Goal: Task Accomplishment & Management: Complete application form

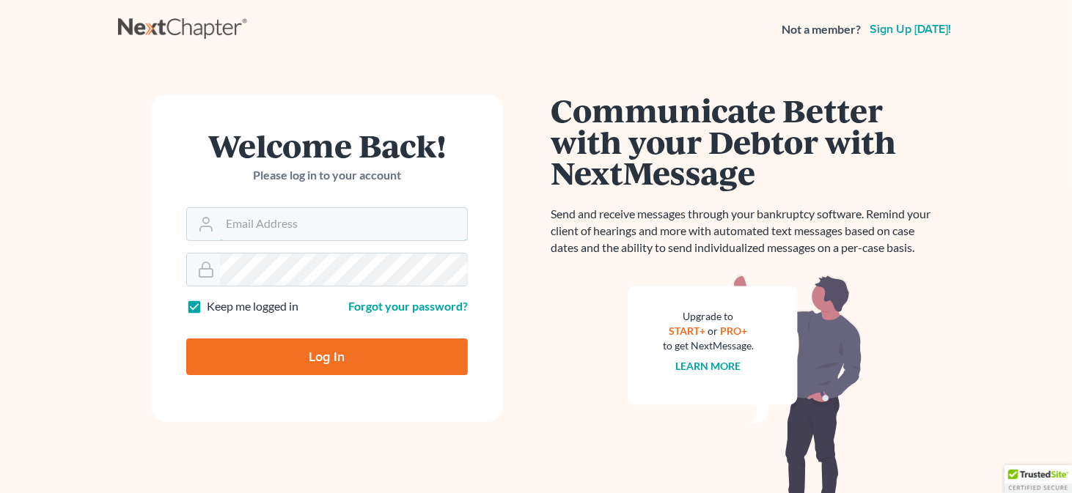
click at [281, 218] on input "Email Address" at bounding box center [343, 224] width 247 height 32
type input "[EMAIL_ADDRESS][DOMAIN_NAME]"
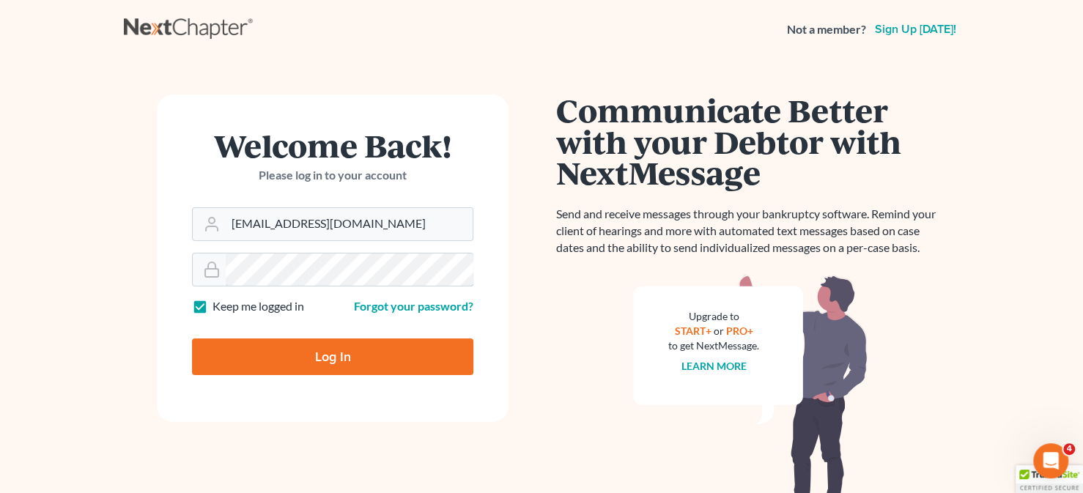
click at [192, 339] on input "Log In" at bounding box center [332, 357] width 281 height 37
type input "Thinking..."
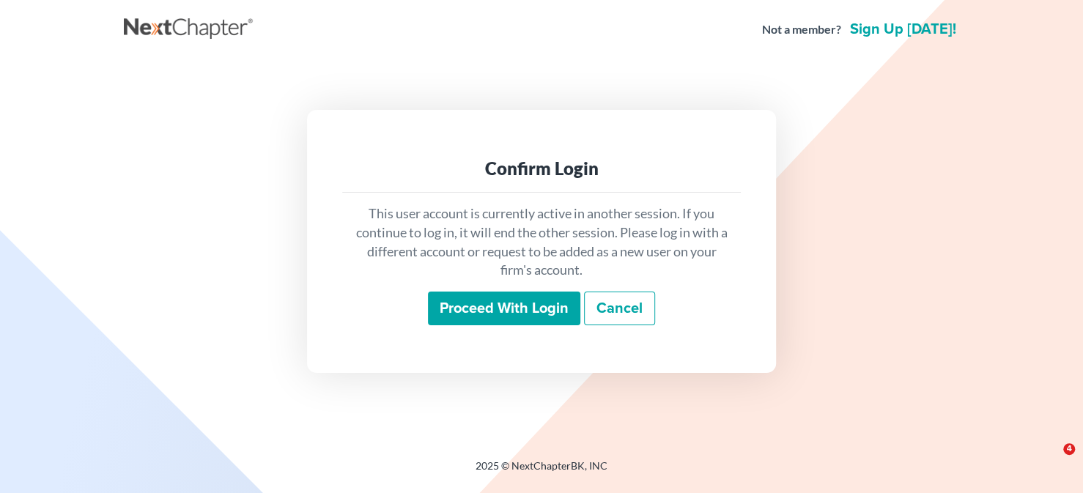
click at [509, 301] on input "Proceed with login" at bounding box center [504, 309] width 152 height 34
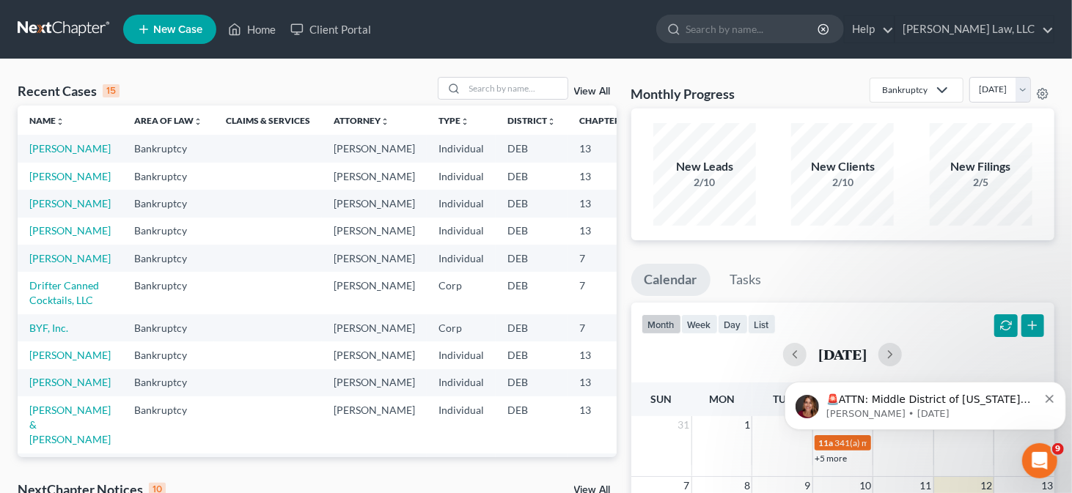
click at [45, 155] on td "[PERSON_NAME]" at bounding box center [70, 148] width 105 height 27
click at [40, 155] on link "[PERSON_NAME]" at bounding box center [69, 148] width 81 height 12
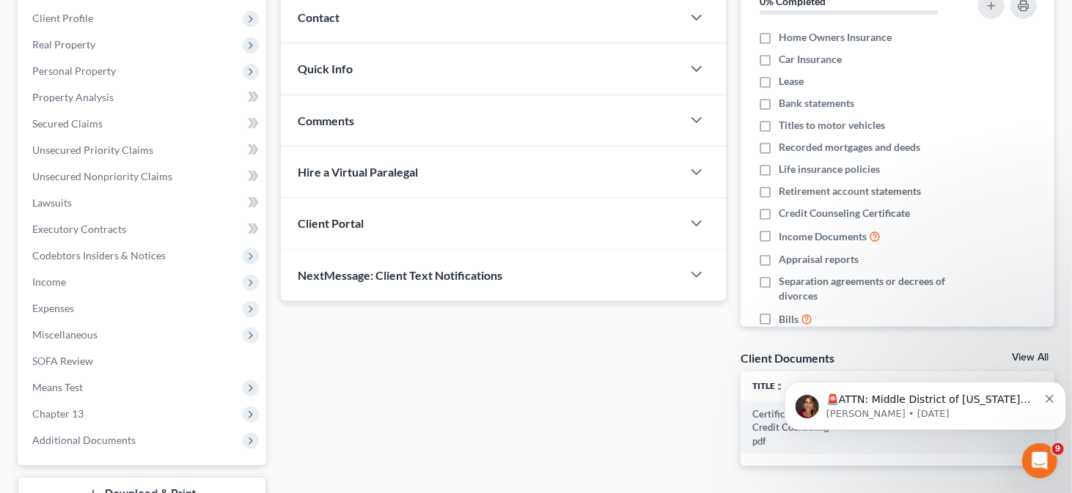
scroll to position [90, 0]
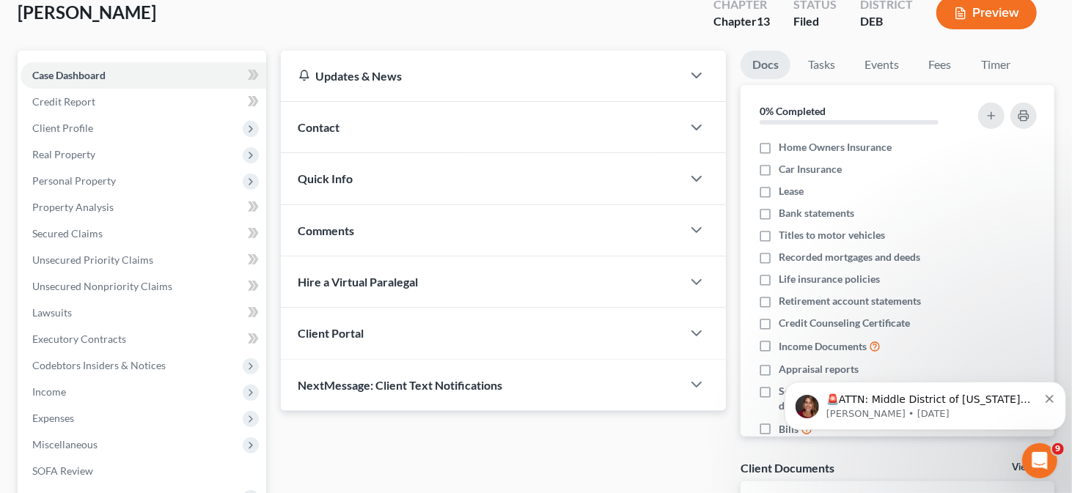
click at [144, 117] on span "Client Profile" at bounding box center [144, 128] width 246 height 26
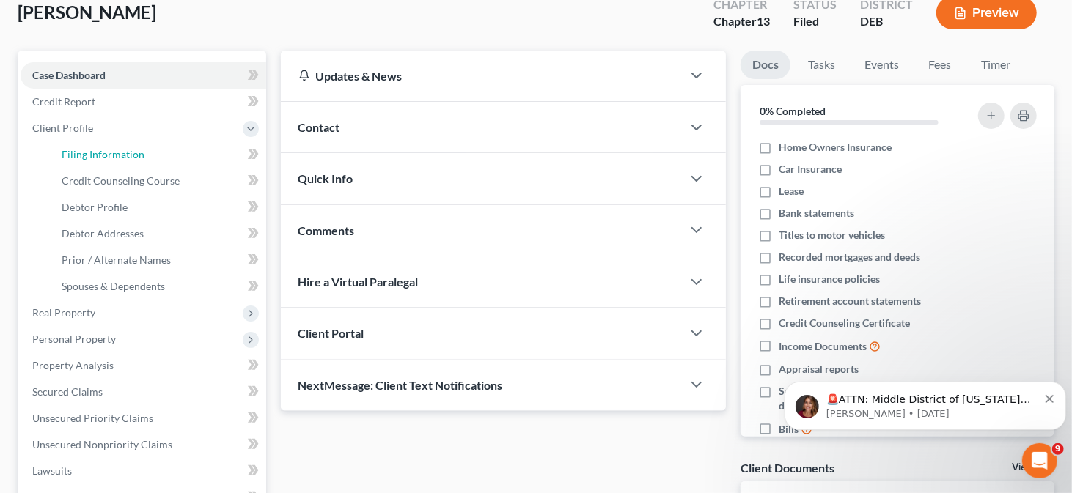
click at [144, 154] on link "Filing Information" at bounding box center [158, 154] width 216 height 26
select select "1"
select select "0"
select select "3"
select select "7"
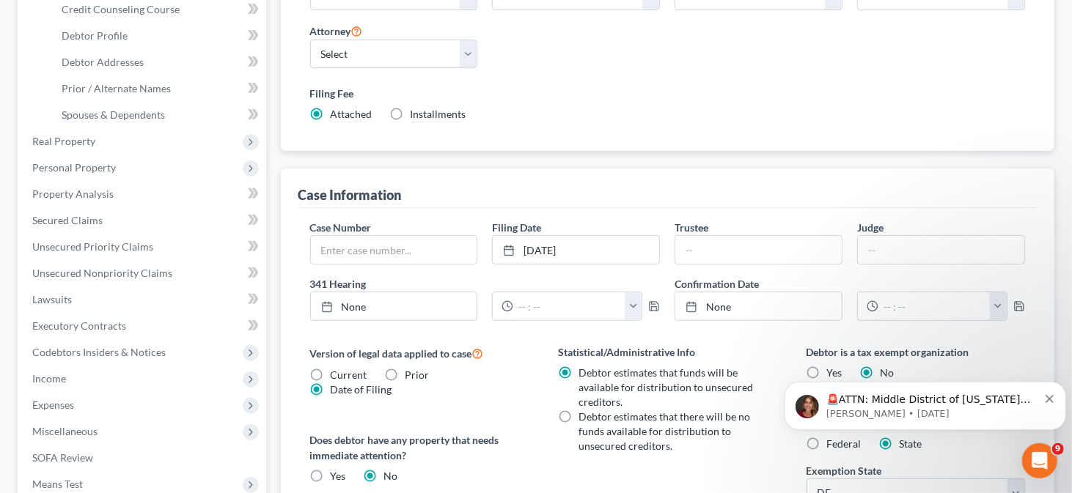
scroll to position [293, 0]
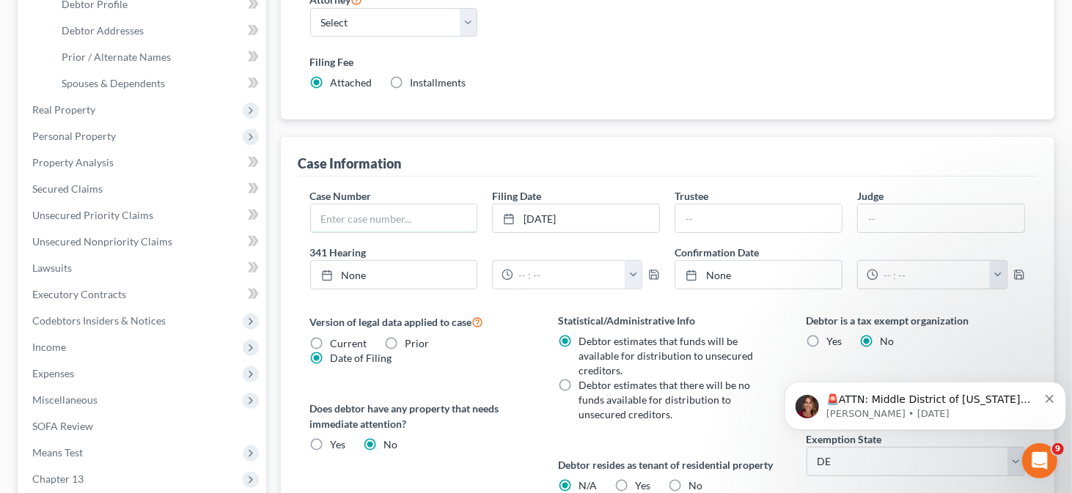
click at [364, 219] on input "text" at bounding box center [394, 219] width 166 height 28
paste input "25-11684"
type input "25-11684"
click at [1042, 395] on div "🚨ATTN: Middle District of Florida The court has added a new Credit Counseling F…" at bounding box center [924, 405] width 259 height 29
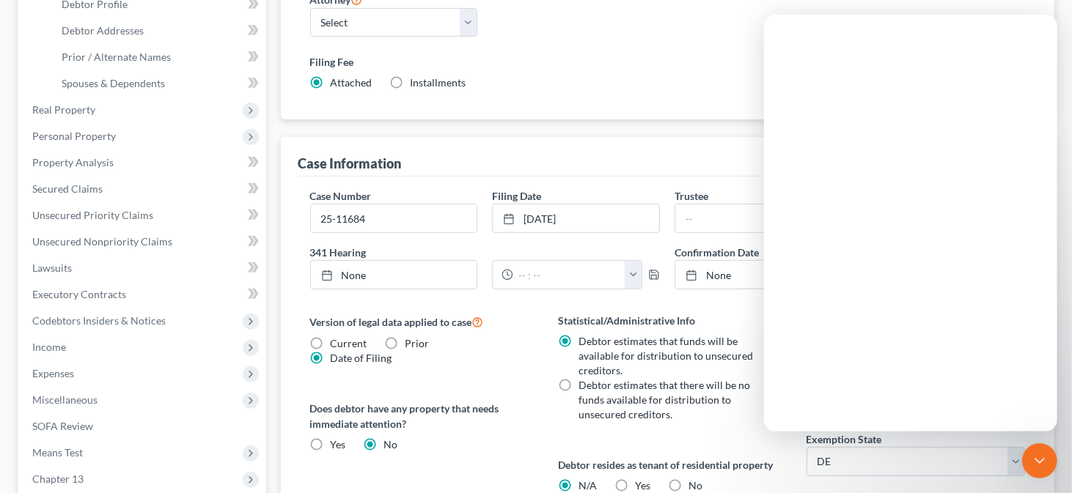
scroll to position [0, 0]
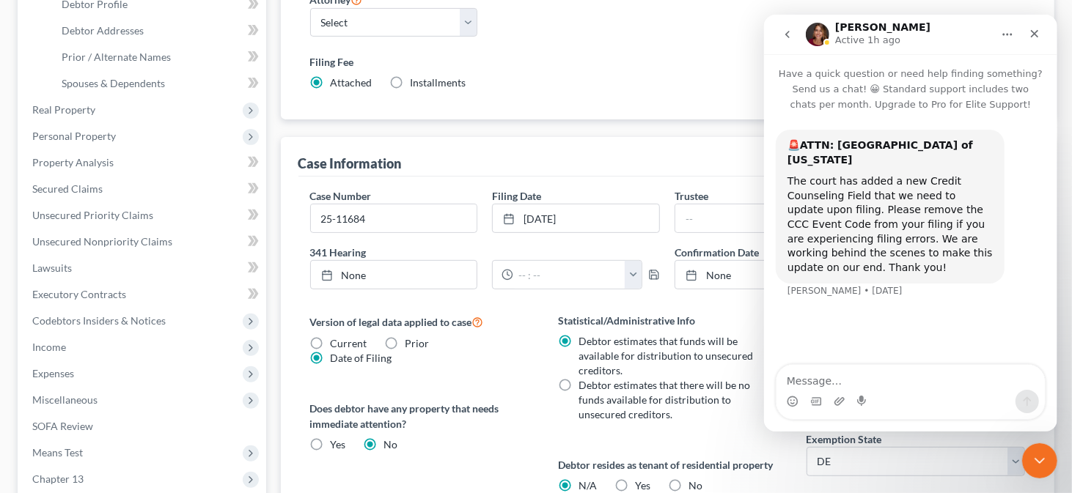
click at [1044, 448] on div "Close Intercom Messenger" at bounding box center [1038, 460] width 35 height 35
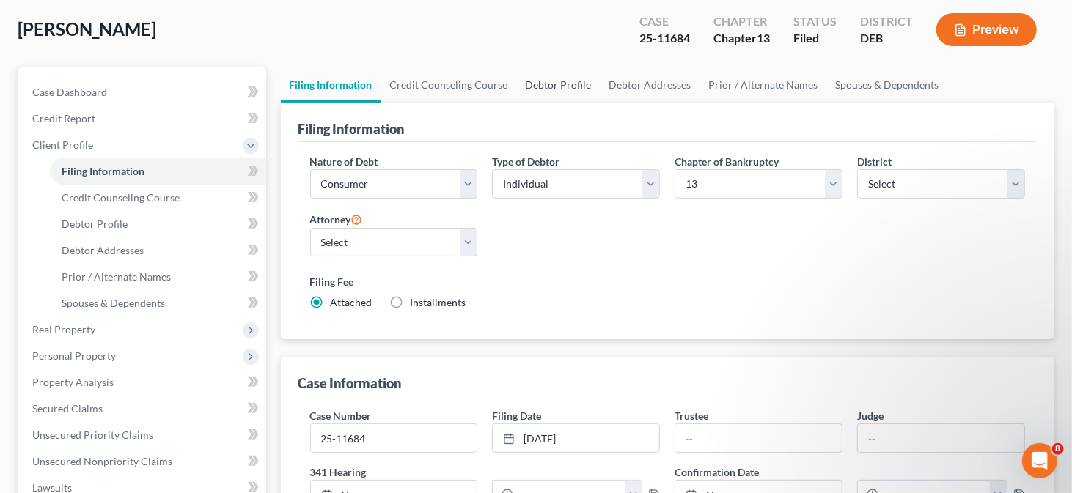
click at [570, 84] on link "Debtor Profile" at bounding box center [559, 84] width 84 height 35
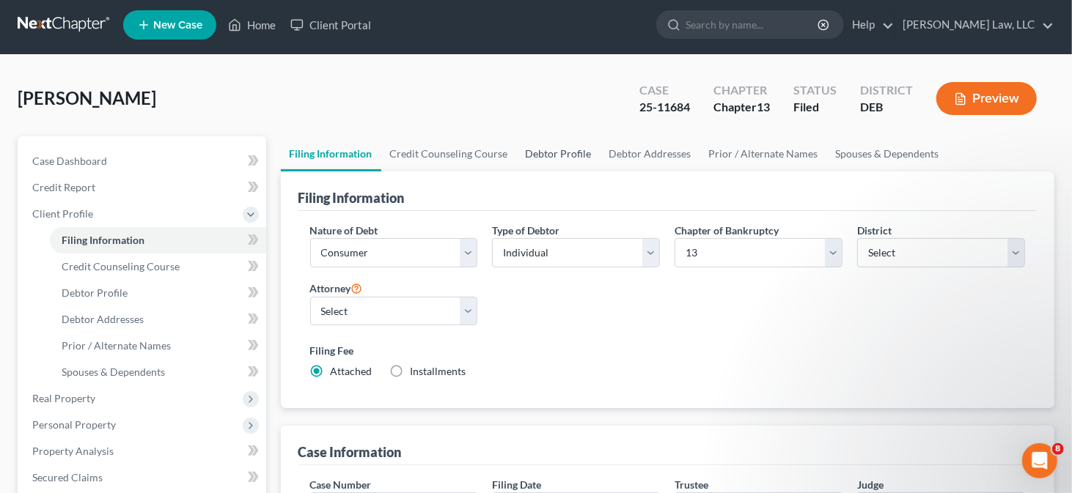
select select "0"
select select "3"
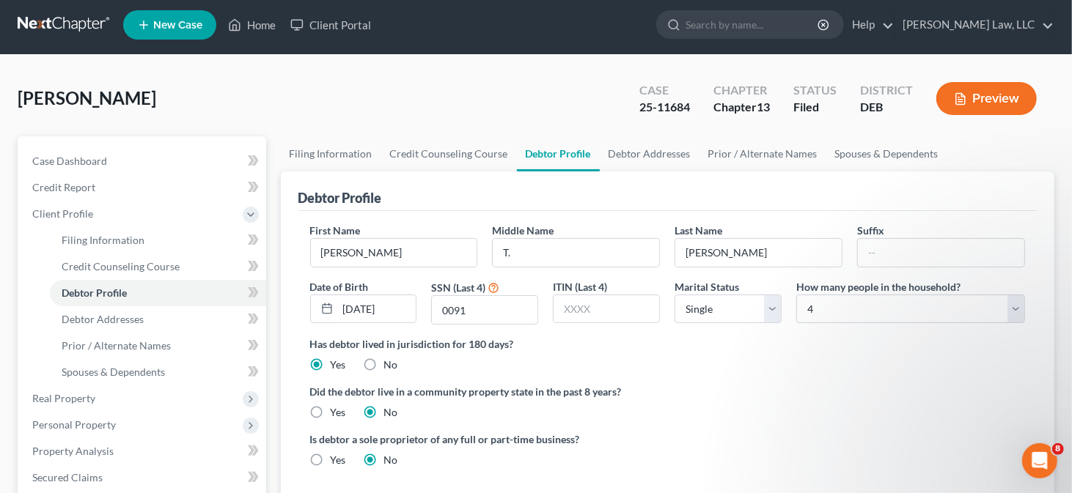
scroll to position [0, 0]
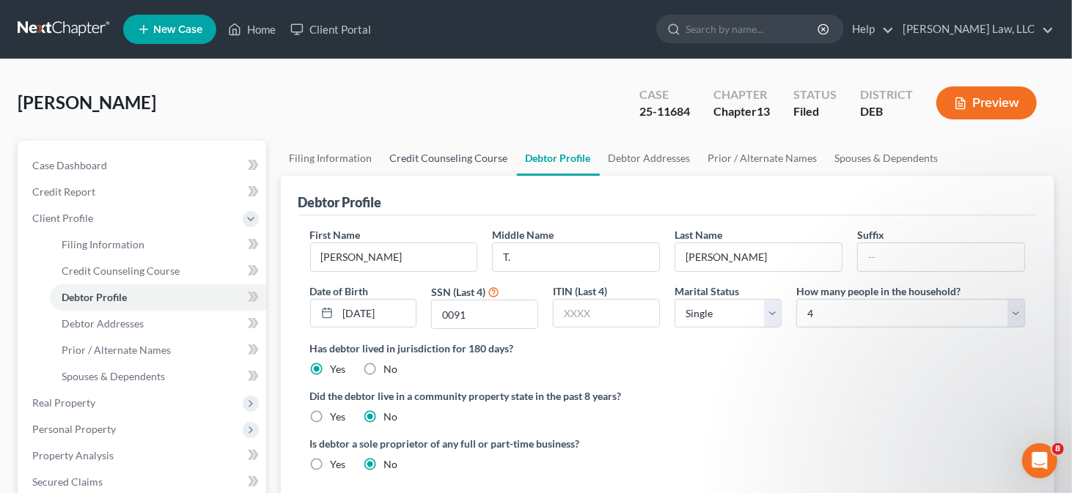
click at [437, 150] on link "Credit Counseling Course" at bounding box center [449, 158] width 136 height 35
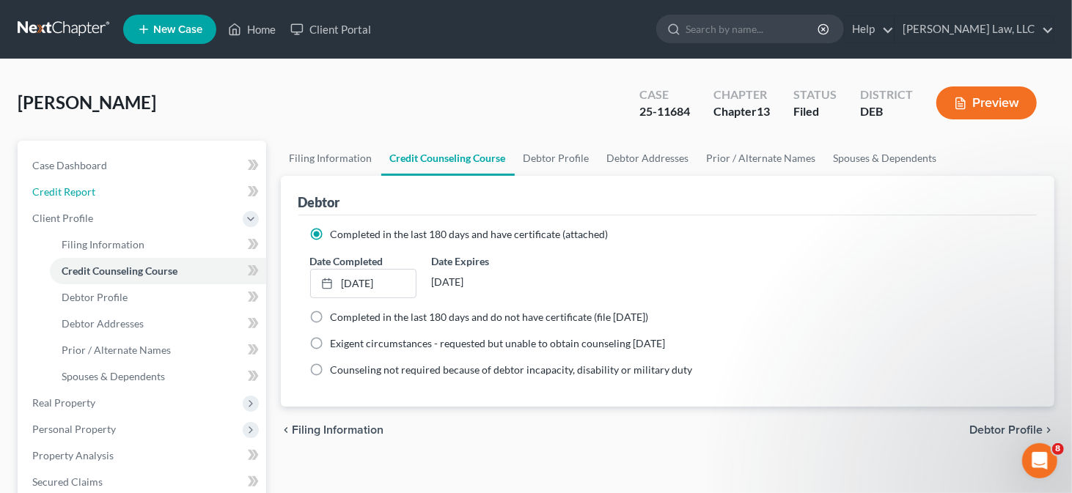
click at [122, 192] on link "Credit Report" at bounding box center [144, 192] width 246 height 26
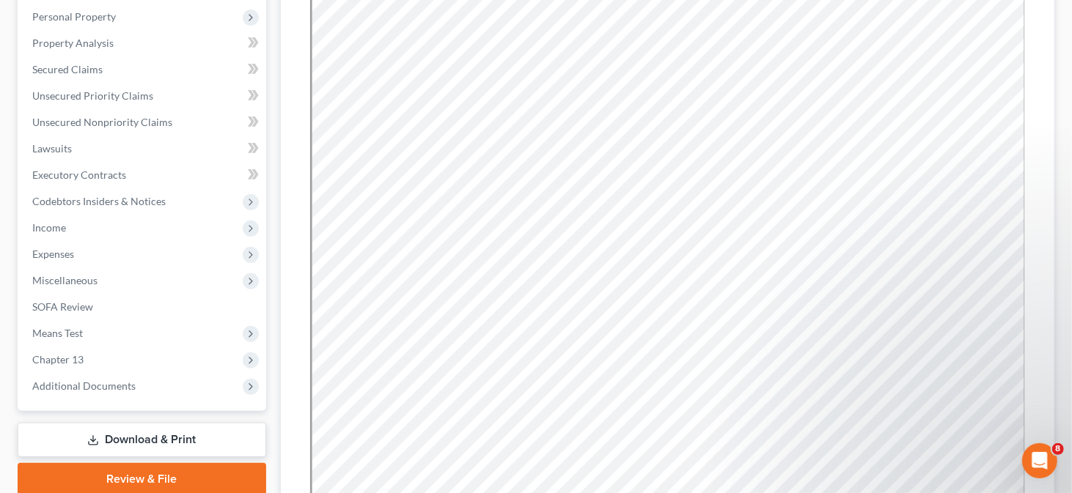
scroll to position [247, 0]
